Goal: Task Accomplishment & Management: Manage account settings

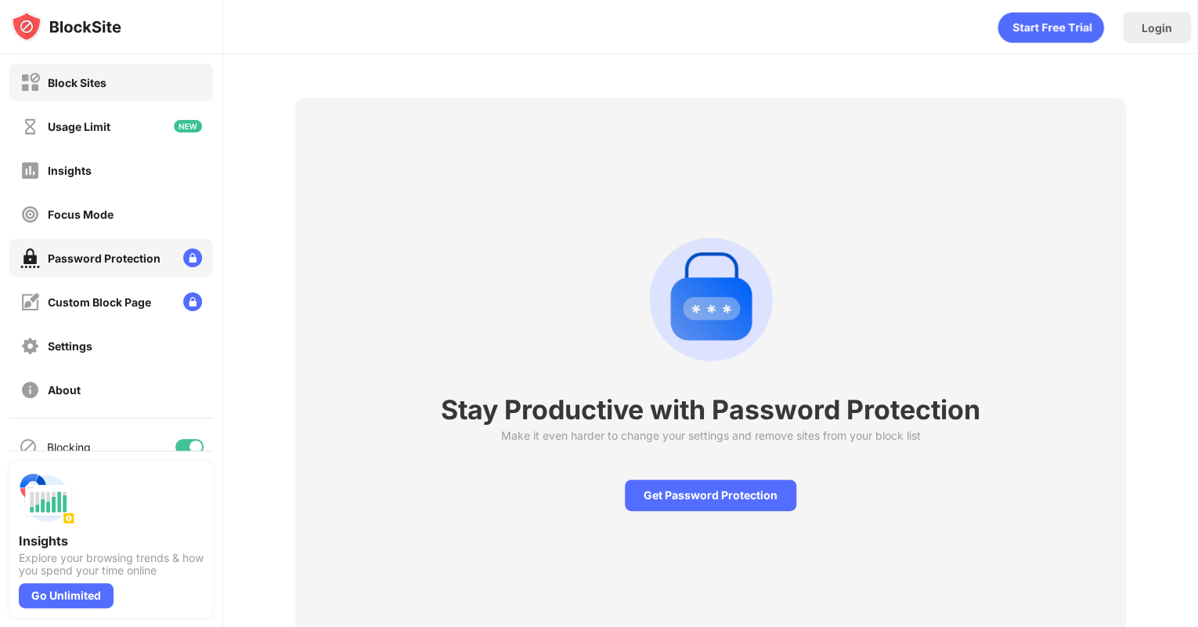
click at [125, 78] on div "Block Sites" at bounding box center [111, 82] width 204 height 38
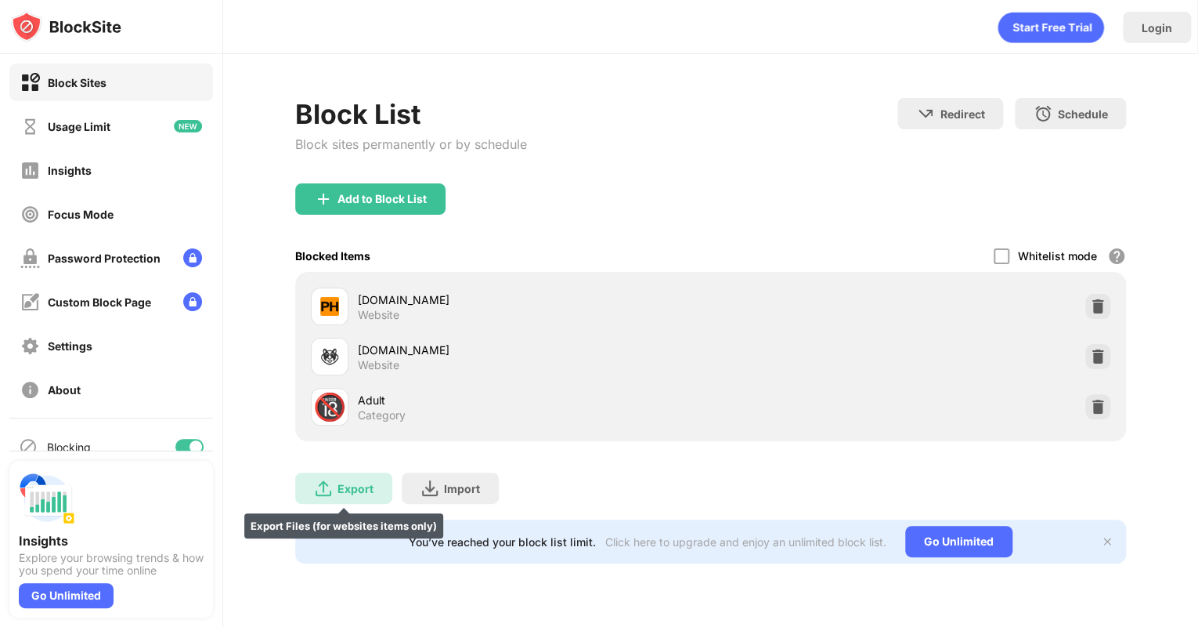
click at [338, 486] on div "Export" at bounding box center [356, 488] width 36 height 13
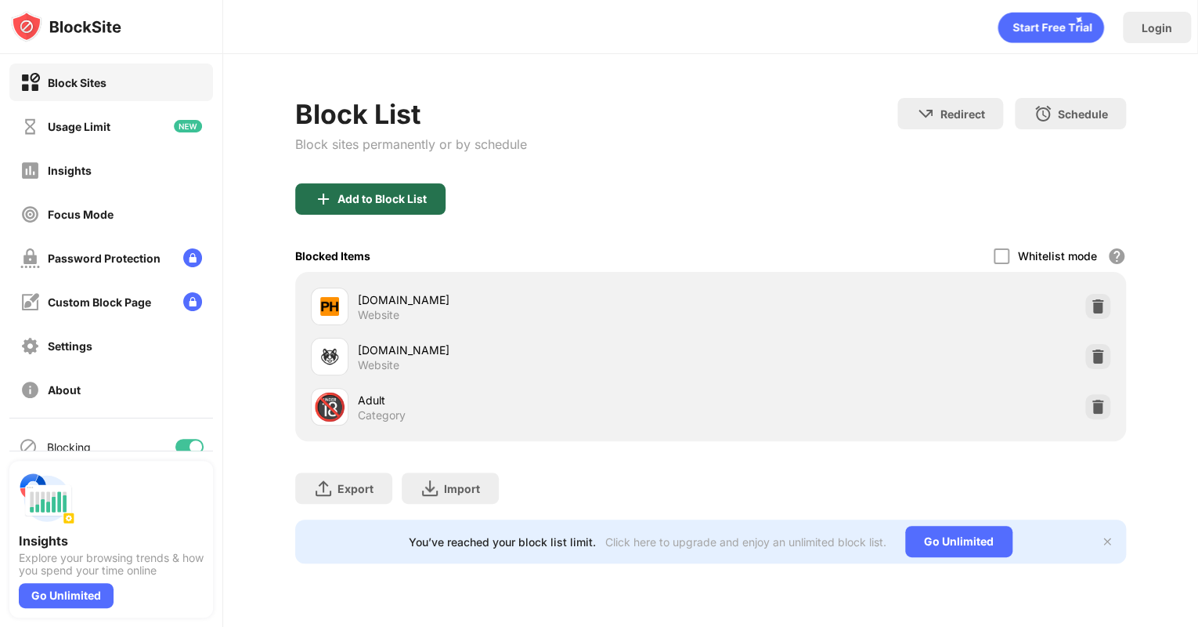
click at [388, 203] on div "Add to Block List" at bounding box center [382, 199] width 89 height 13
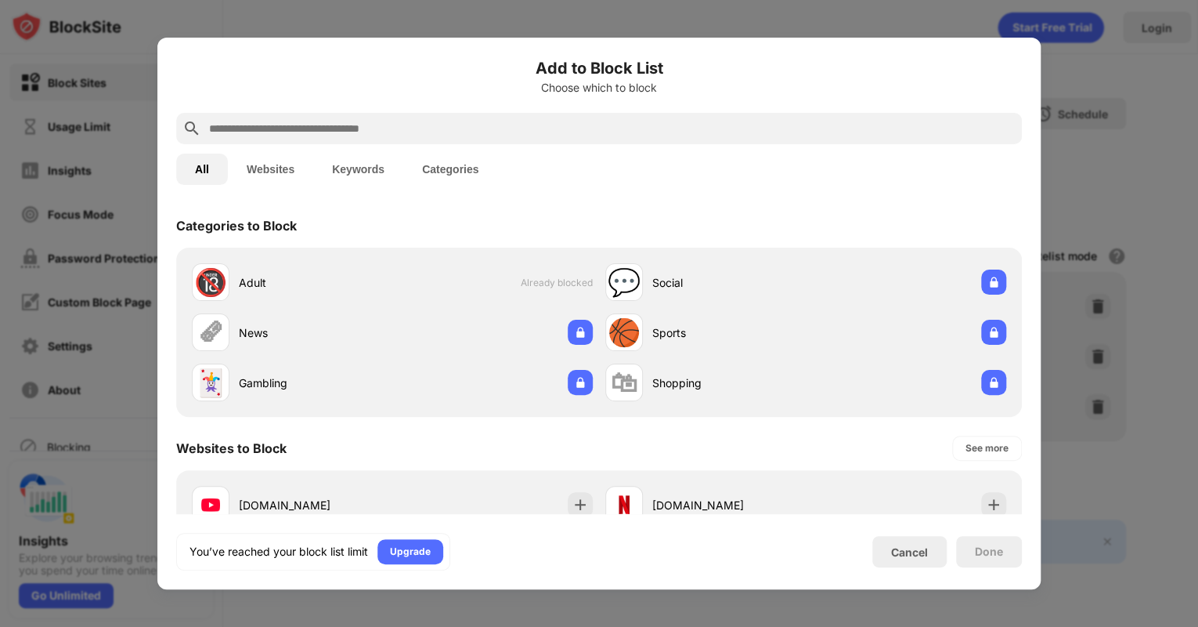
click at [1092, 219] on div at bounding box center [599, 313] width 1198 height 627
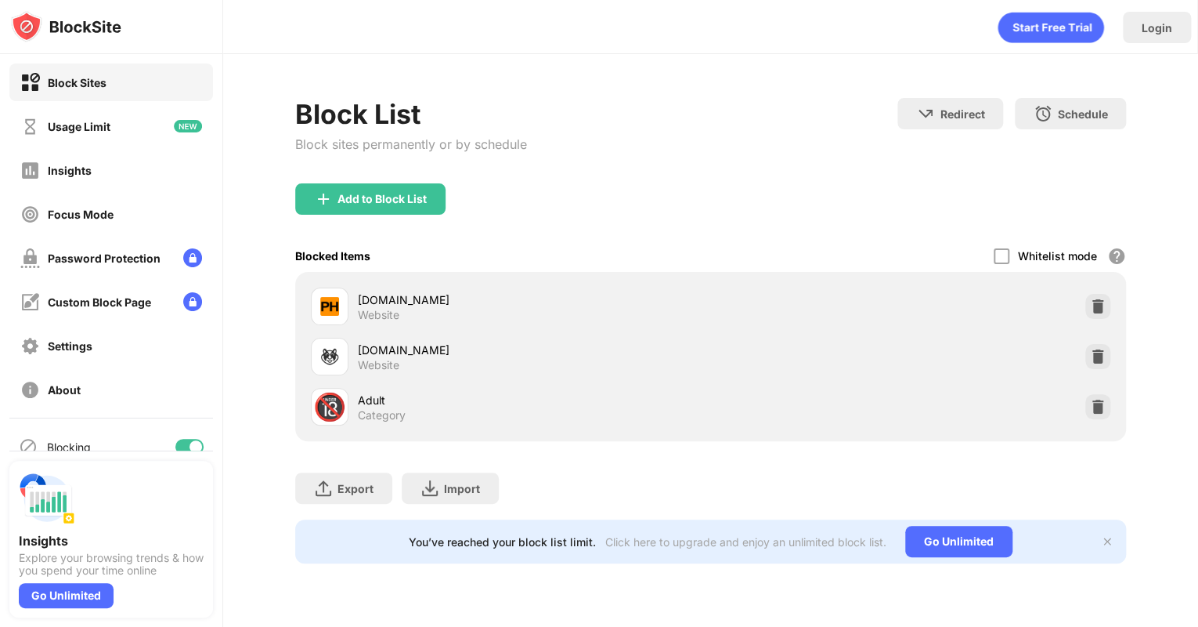
drag, startPoint x: 697, startPoint y: 378, endPoint x: 659, endPoint y: 381, distance: 37.7
click at [659, 381] on div "[DOMAIN_NAME] Website [DOMAIN_NAME] Website 🔞 Adult Category" at bounding box center [711, 356] width 812 height 150
click at [659, 381] on div "🔞 Adult Category" at bounding box center [711, 406] width 812 height 50
click at [324, 399] on div "🔞" at bounding box center [329, 407] width 33 height 32
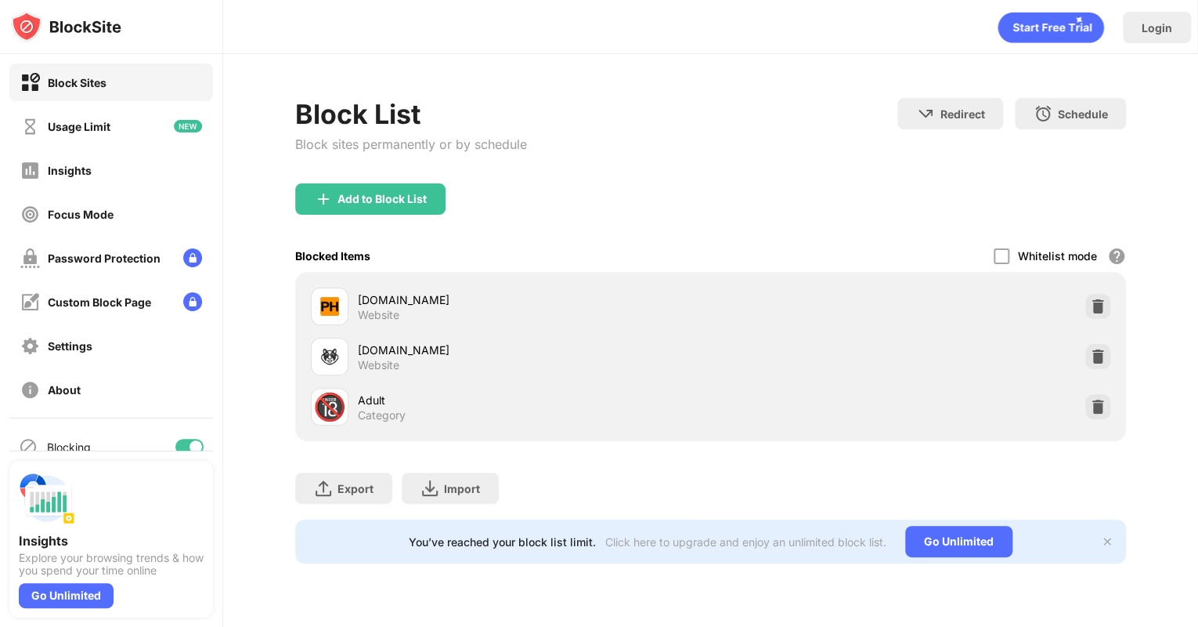
click at [324, 399] on div "🔞" at bounding box center [329, 407] width 33 height 32
click at [1097, 407] on img at bounding box center [1098, 407] width 16 height 16
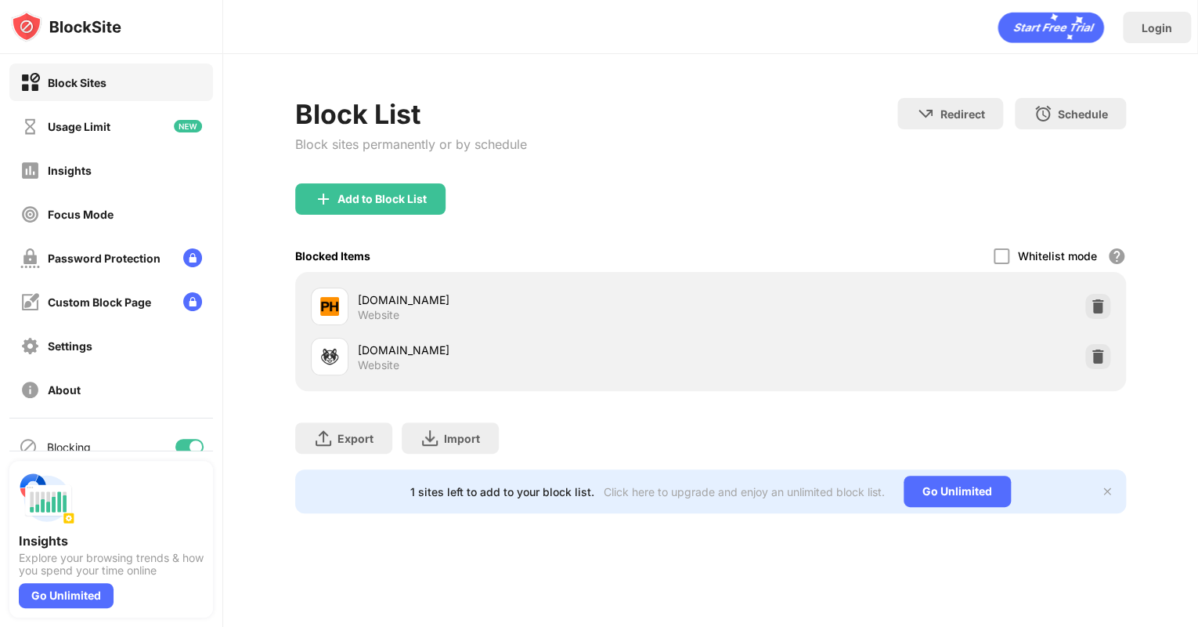
click at [583, 81] on div "Block List Block sites permanently or by schedule Redirect Choose a site to be …" at bounding box center [710, 305] width 975 height 503
